Goal: Task Accomplishment & Management: Use online tool/utility

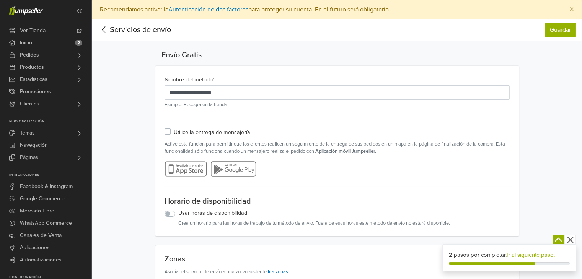
click at [106, 31] on icon at bounding box center [104, 30] width 12 height 10
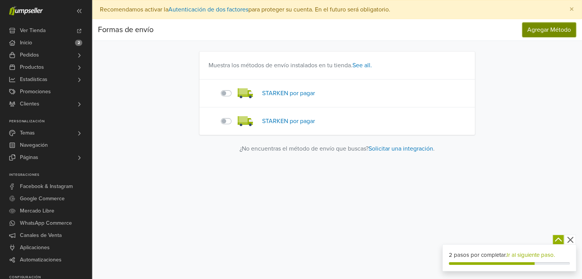
click at [554, 33] on button "Agregar Método" at bounding box center [549, 30] width 54 height 15
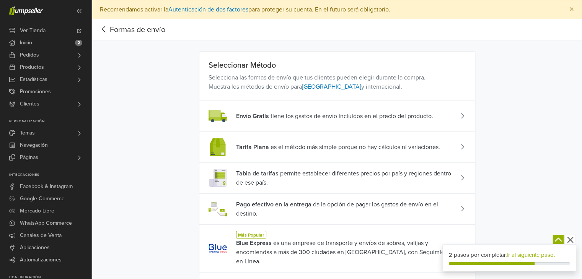
click at [355, 181] on span "Tabla de tarifas permite establecer diferentes precios por país y regiones dent…" at bounding box center [346, 178] width 220 height 18
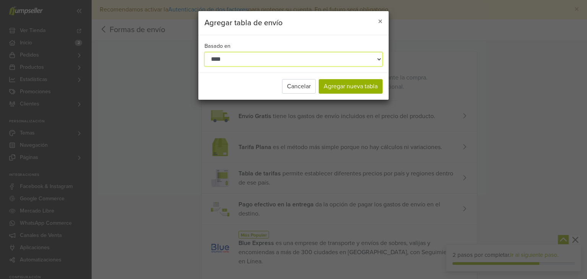
click at [355, 65] on select "**********" at bounding box center [294, 59] width 178 height 15
click at [378, 21] on span "×" at bounding box center [380, 21] width 5 height 11
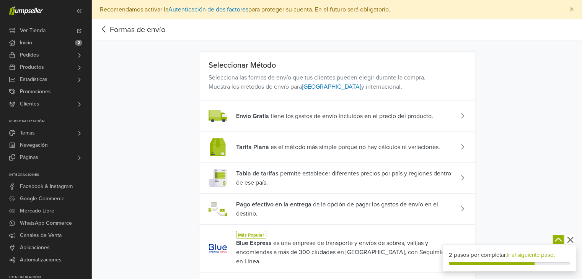
click at [285, 201] on span "Pago efectivo en la entrega" at bounding box center [273, 205] width 75 height 8
